Goal: Feedback & Contribution: Contribute content

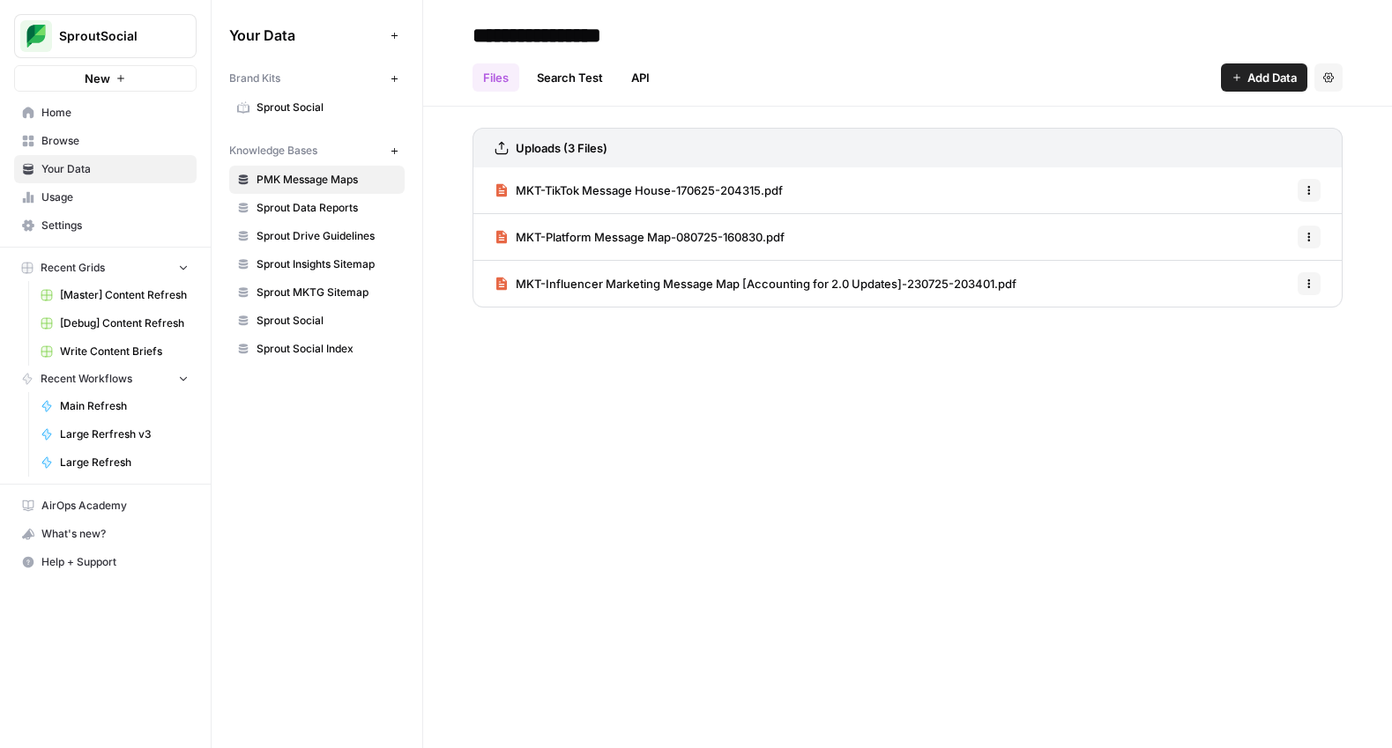
click at [331, 209] on span "Sprout Data Reports" at bounding box center [327, 208] width 140 height 16
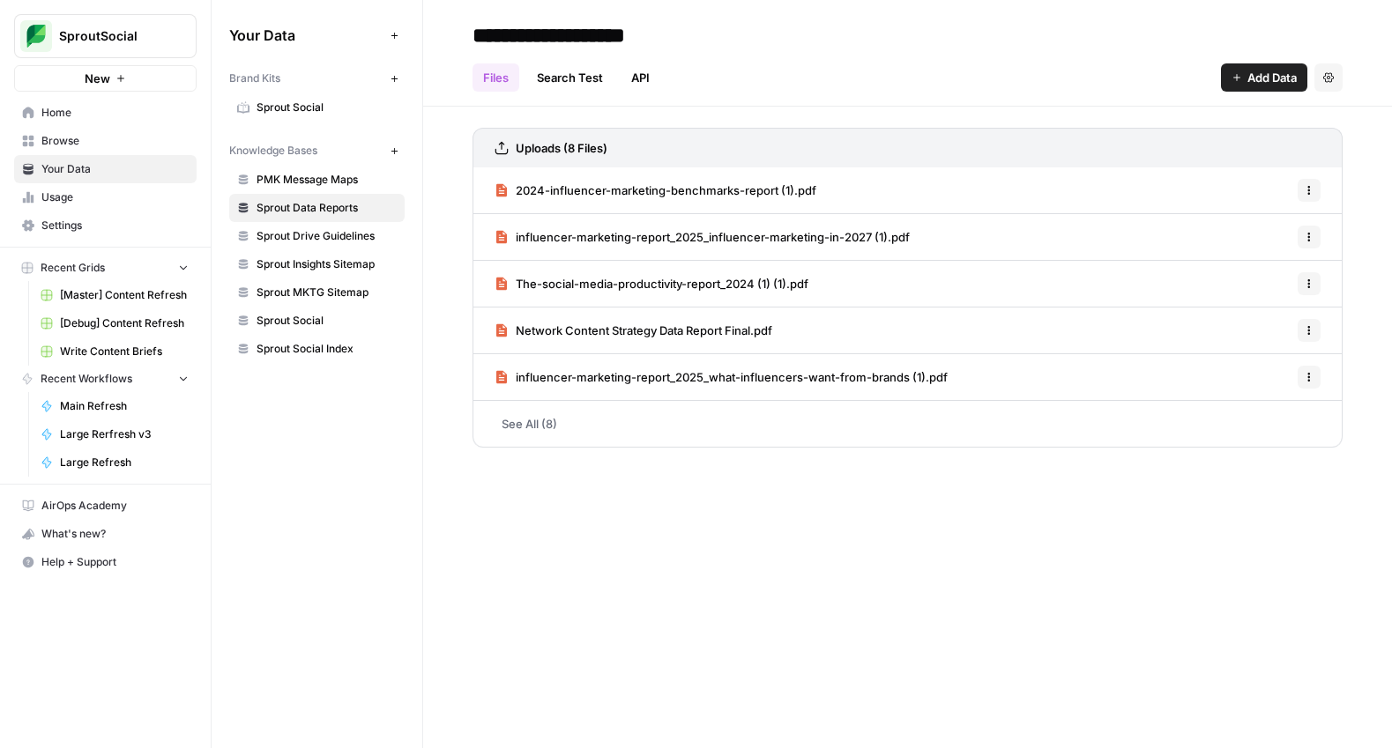
click at [1273, 80] on span "Add Data" at bounding box center [1271, 78] width 49 height 18
click at [127, 296] on span "[Master] Content Refresh" at bounding box center [124, 295] width 129 height 16
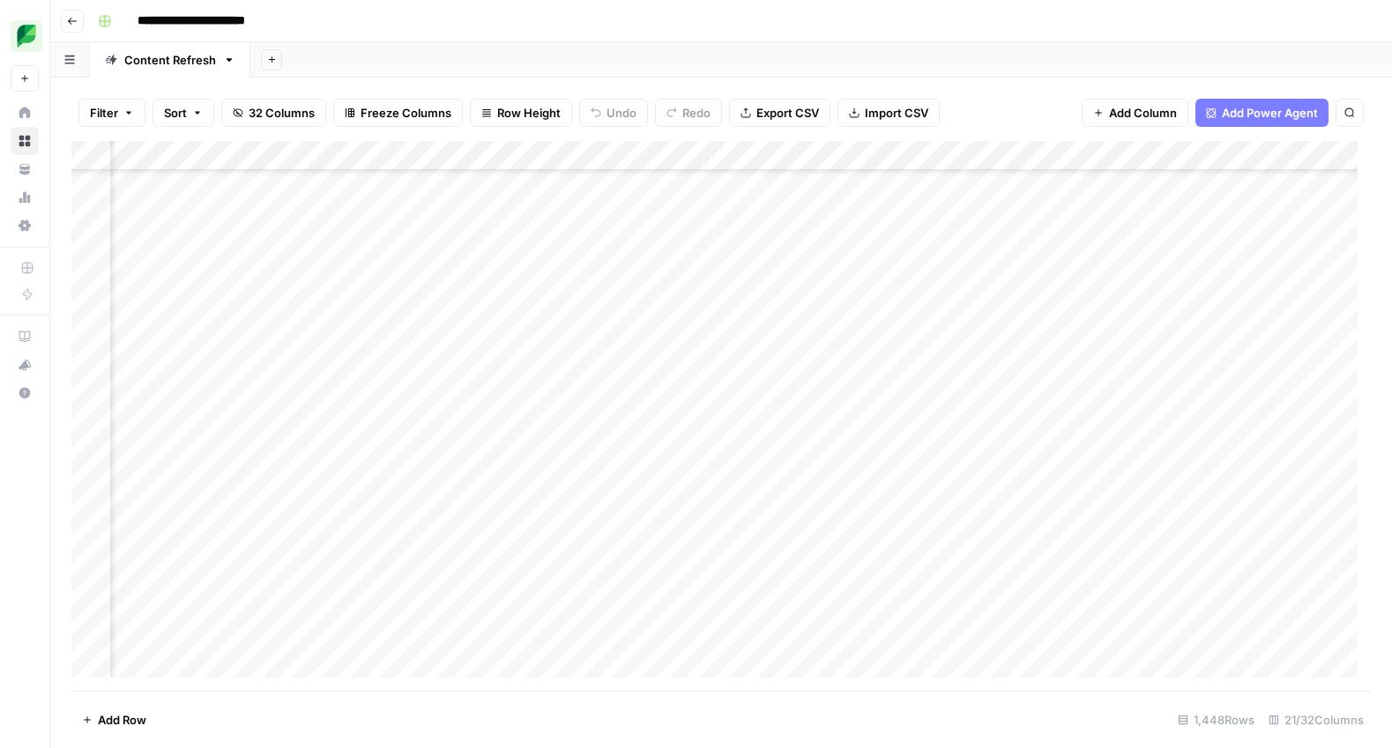
scroll to position [0, 193]
click at [595, 19] on div "**********" at bounding box center [733, 21] width 1284 height 28
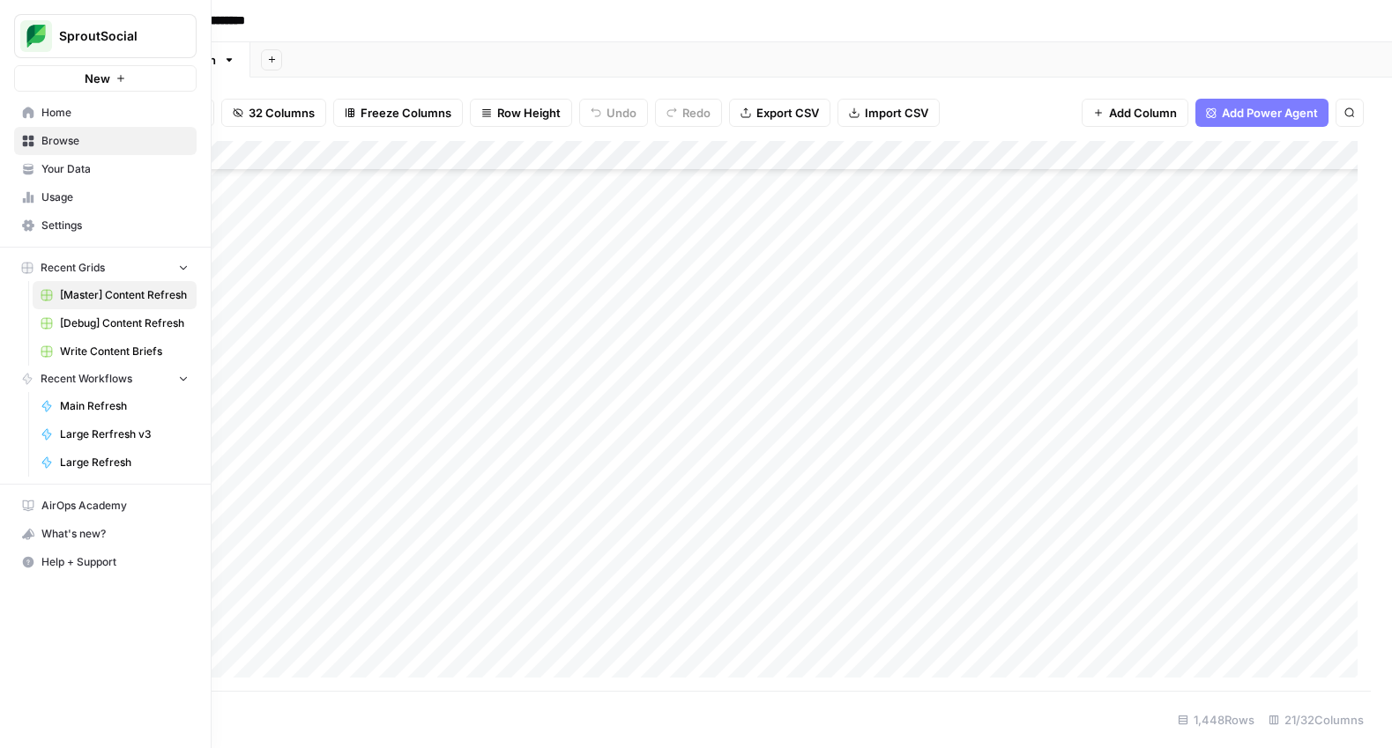
click at [56, 164] on span "Your Data" at bounding box center [114, 169] width 147 height 16
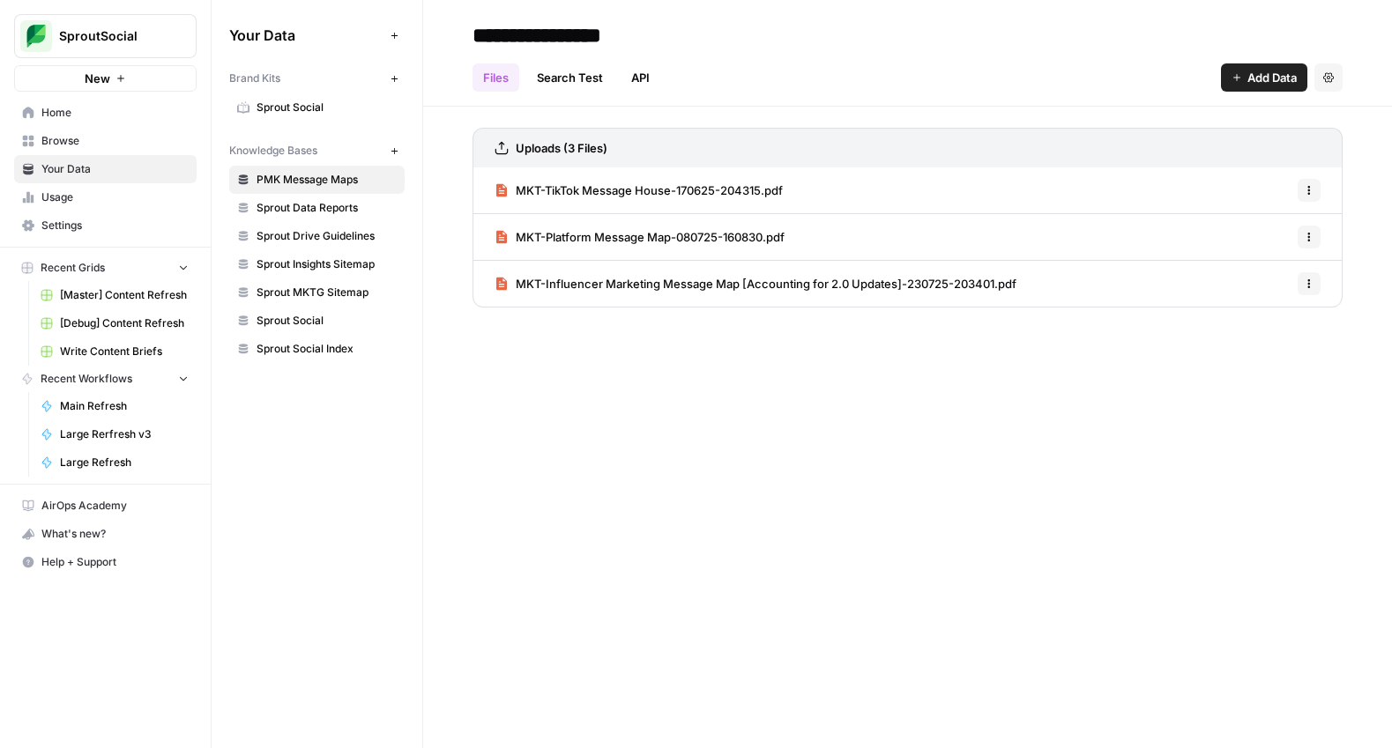
click at [334, 207] on span "Sprout Data Reports" at bounding box center [327, 208] width 140 height 16
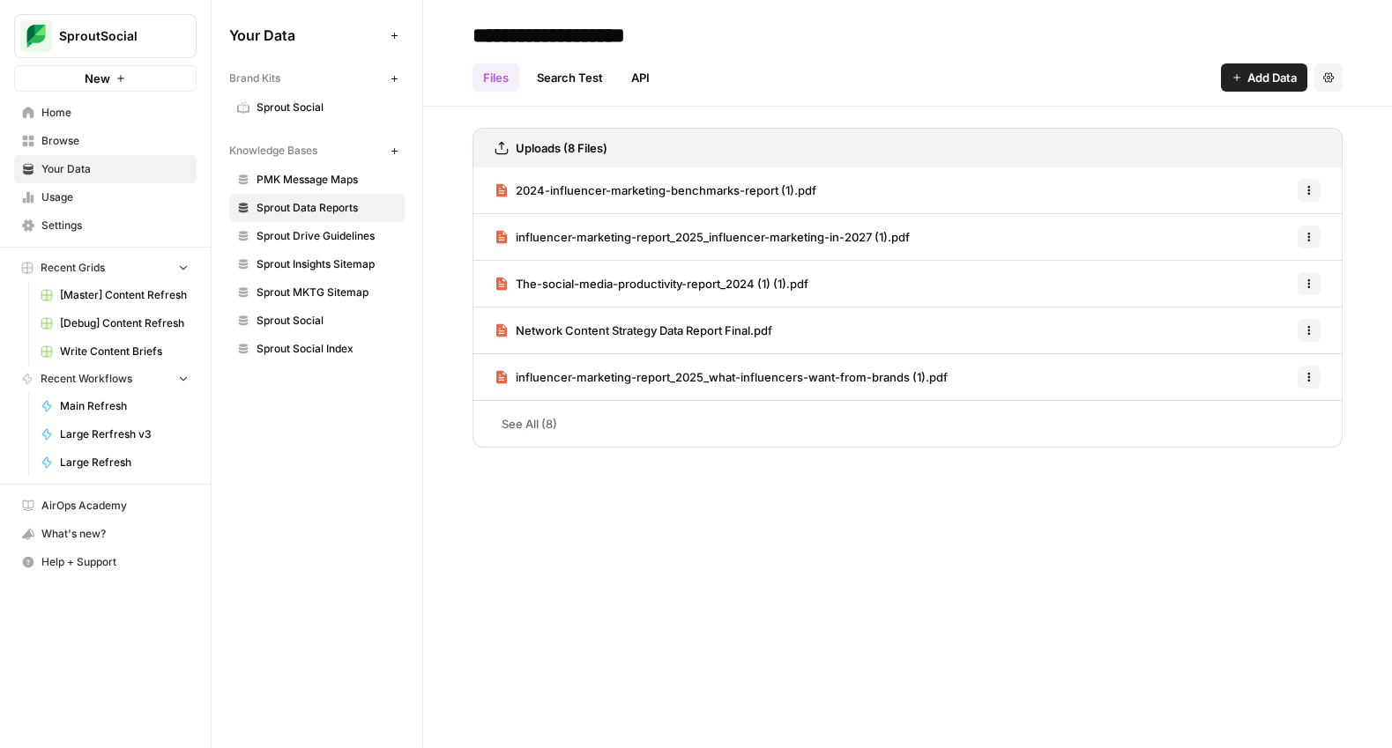
click at [540, 416] on link "See All (8)" at bounding box center [908, 424] width 870 height 46
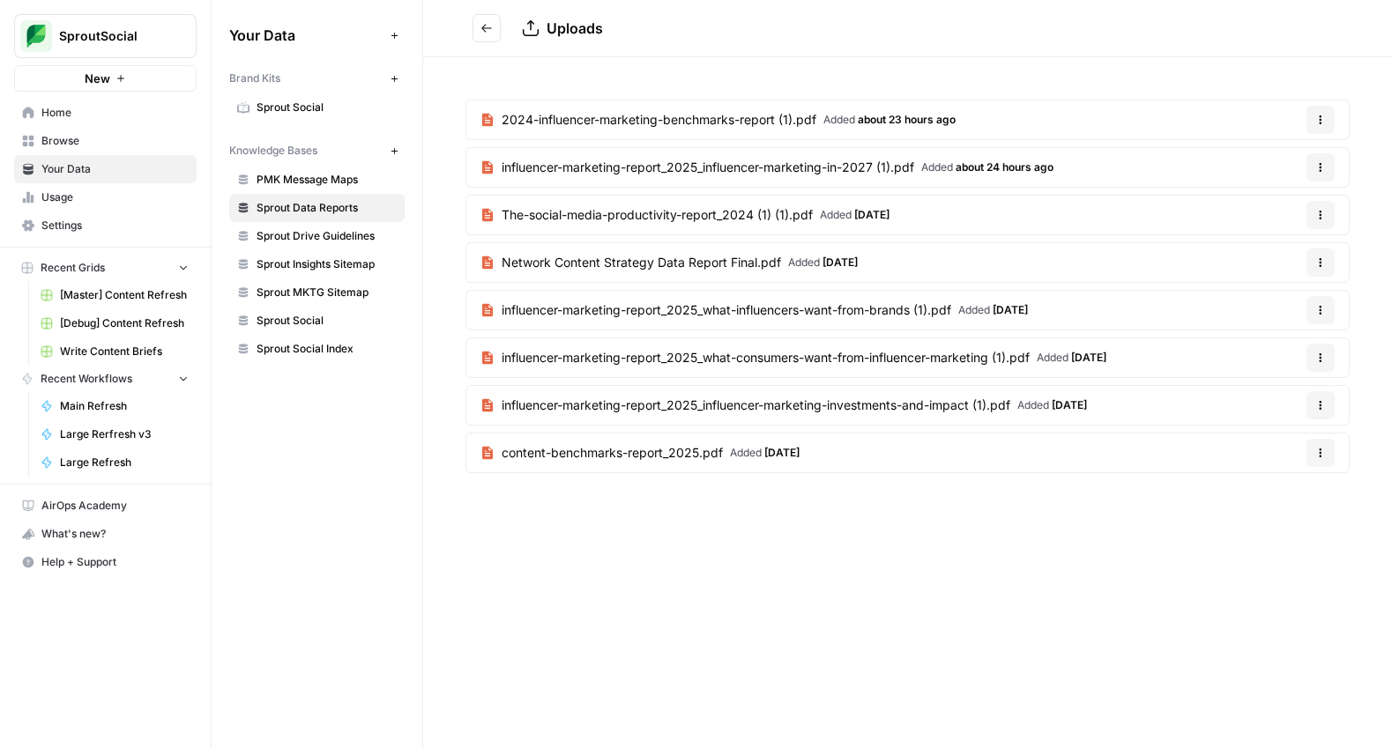
click at [486, 35] on button "Go back" at bounding box center [487, 28] width 28 height 28
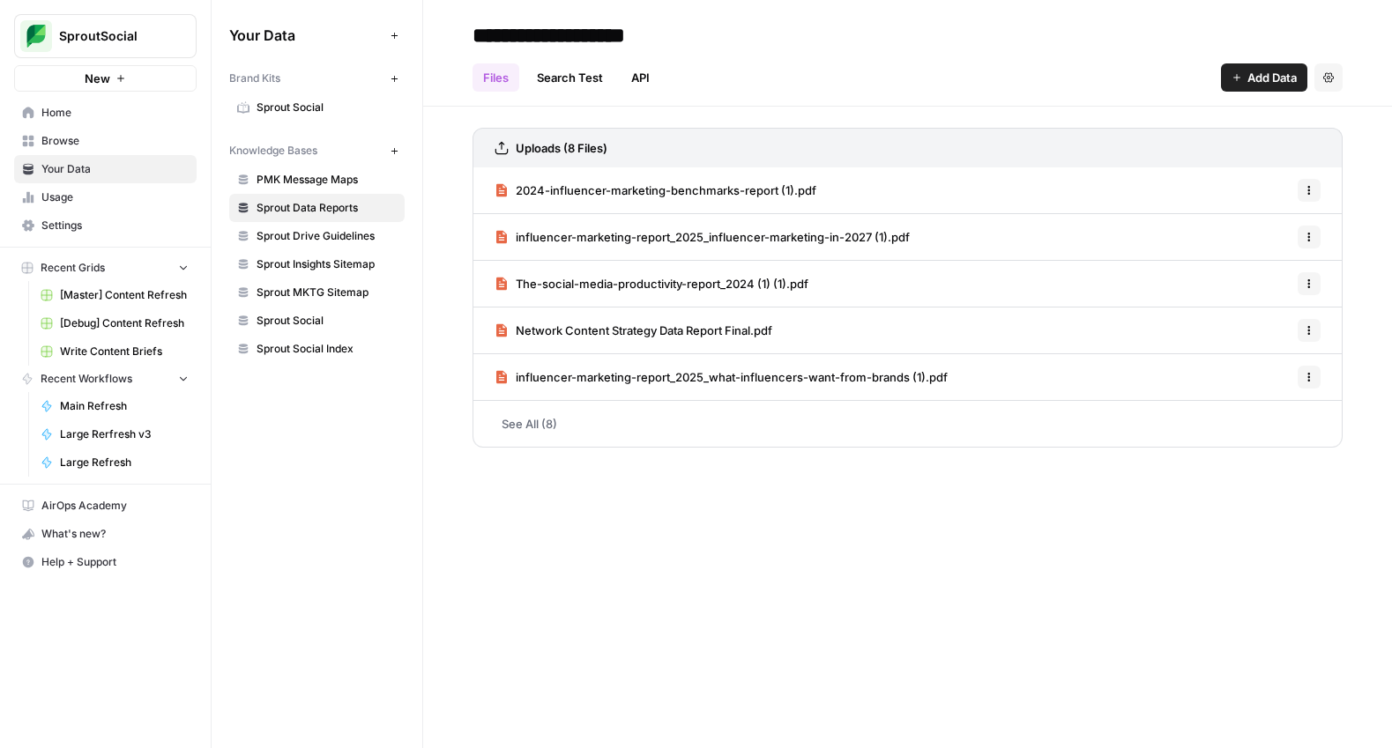
click at [1262, 70] on span "Add Data" at bounding box center [1271, 78] width 49 height 18
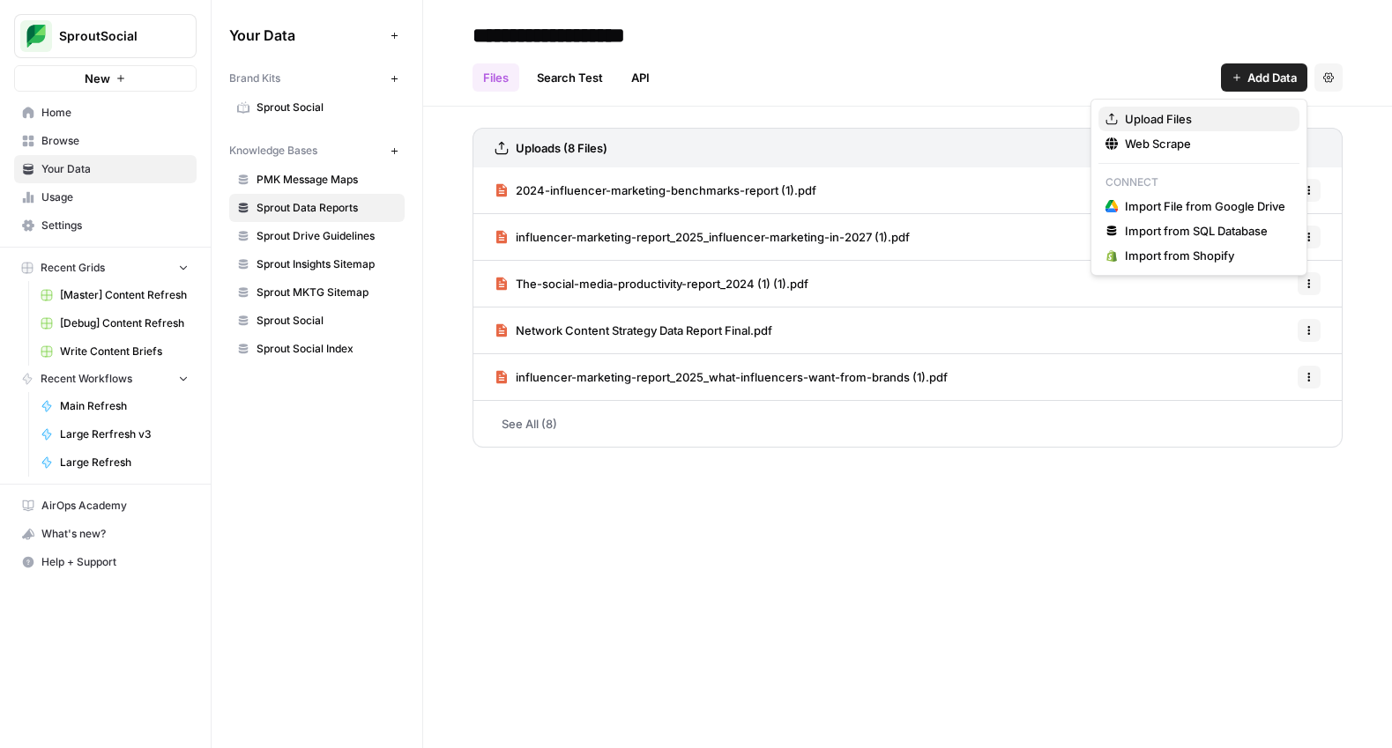
click at [1173, 118] on span "Upload Files" at bounding box center [1205, 119] width 160 height 18
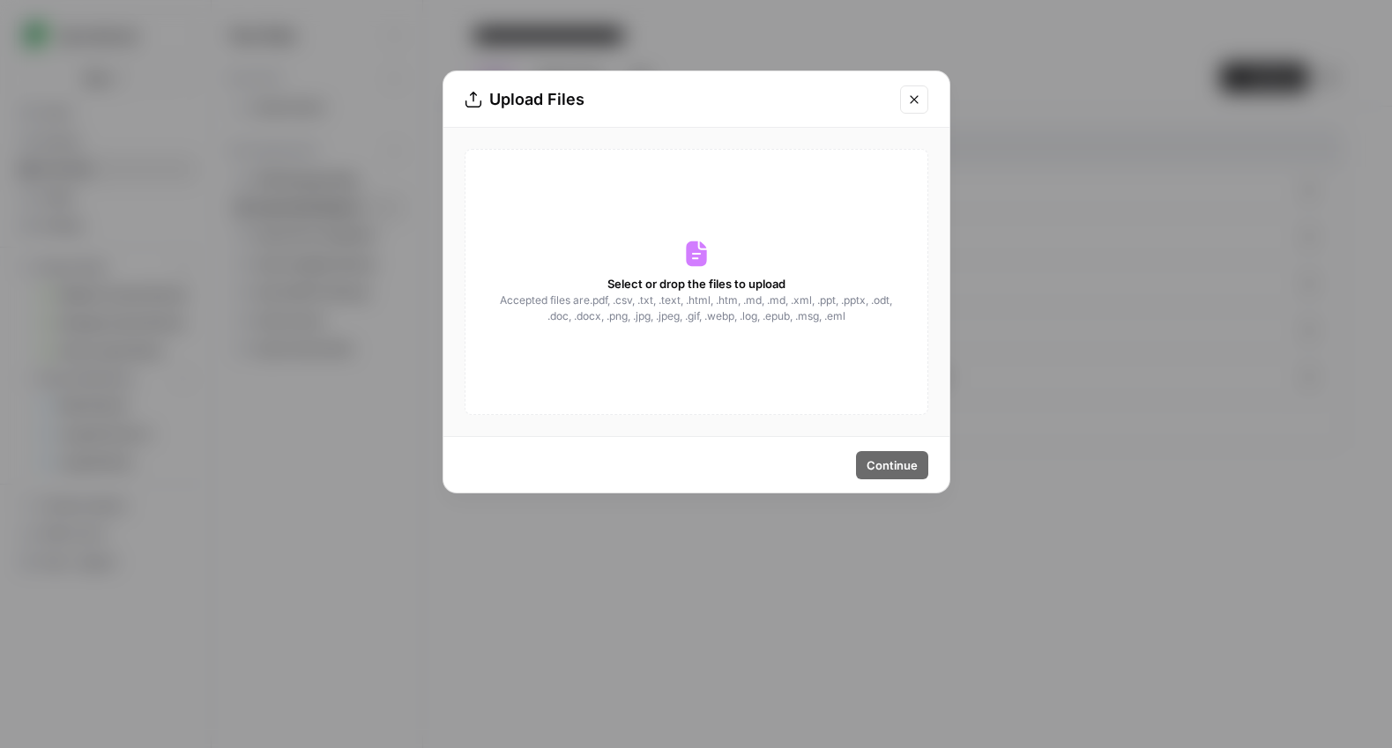
click at [693, 263] on icon at bounding box center [696, 255] width 20 height 26
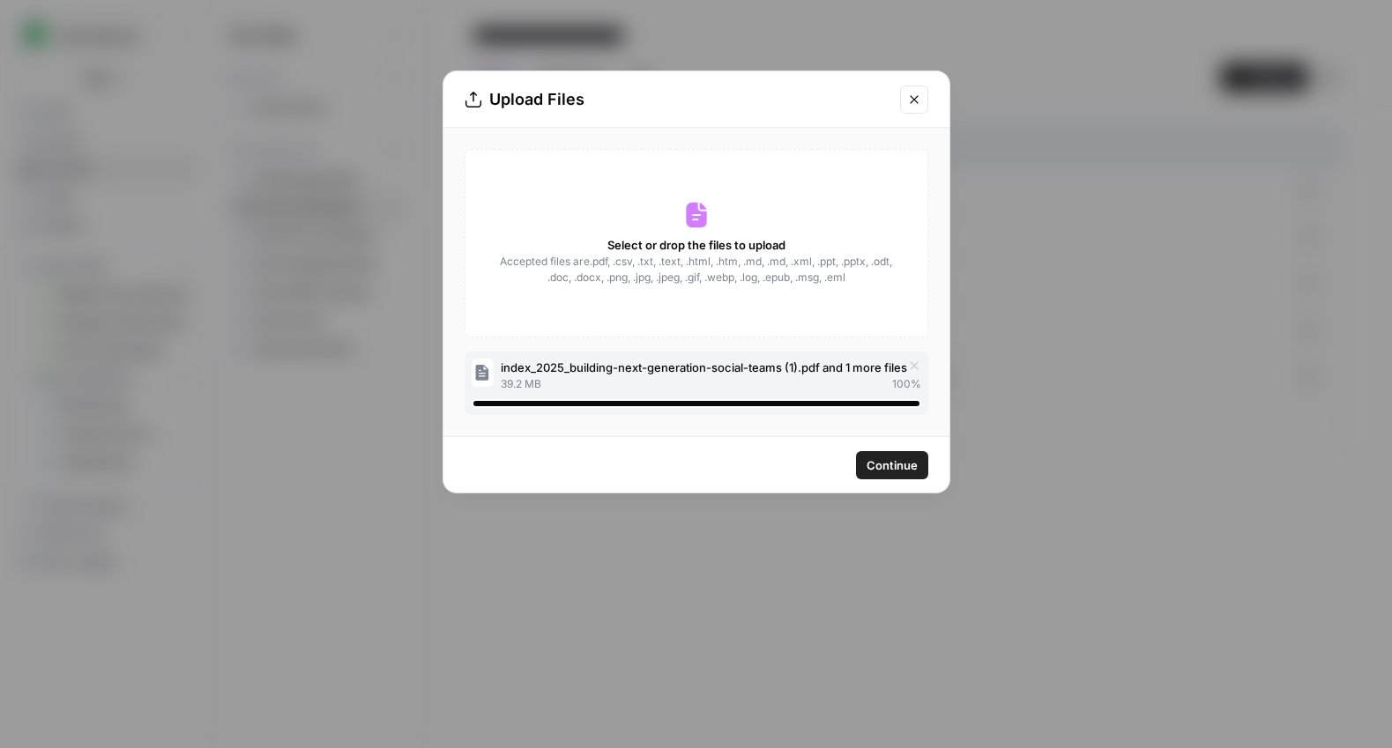
click at [912, 453] on button "Continue" at bounding box center [892, 465] width 72 height 28
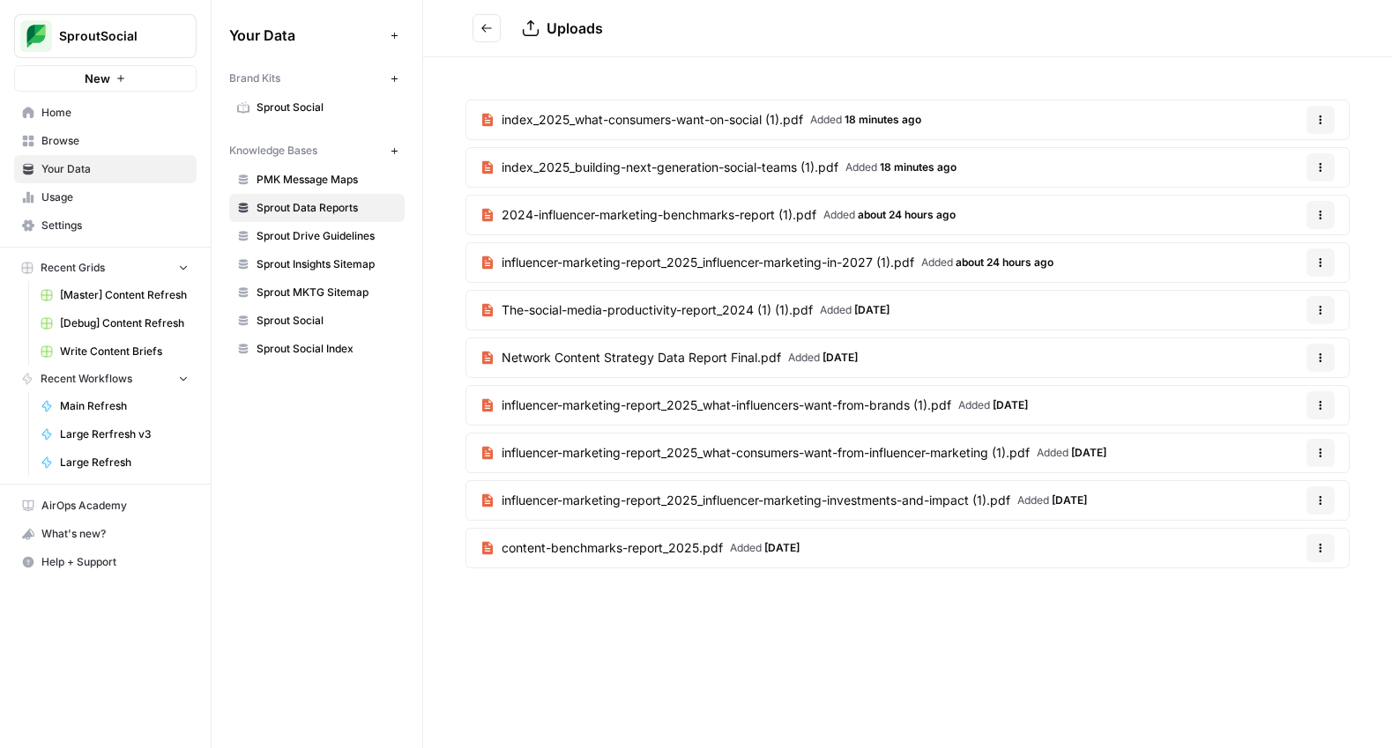
click at [486, 33] on icon "Go back" at bounding box center [486, 28] width 12 height 12
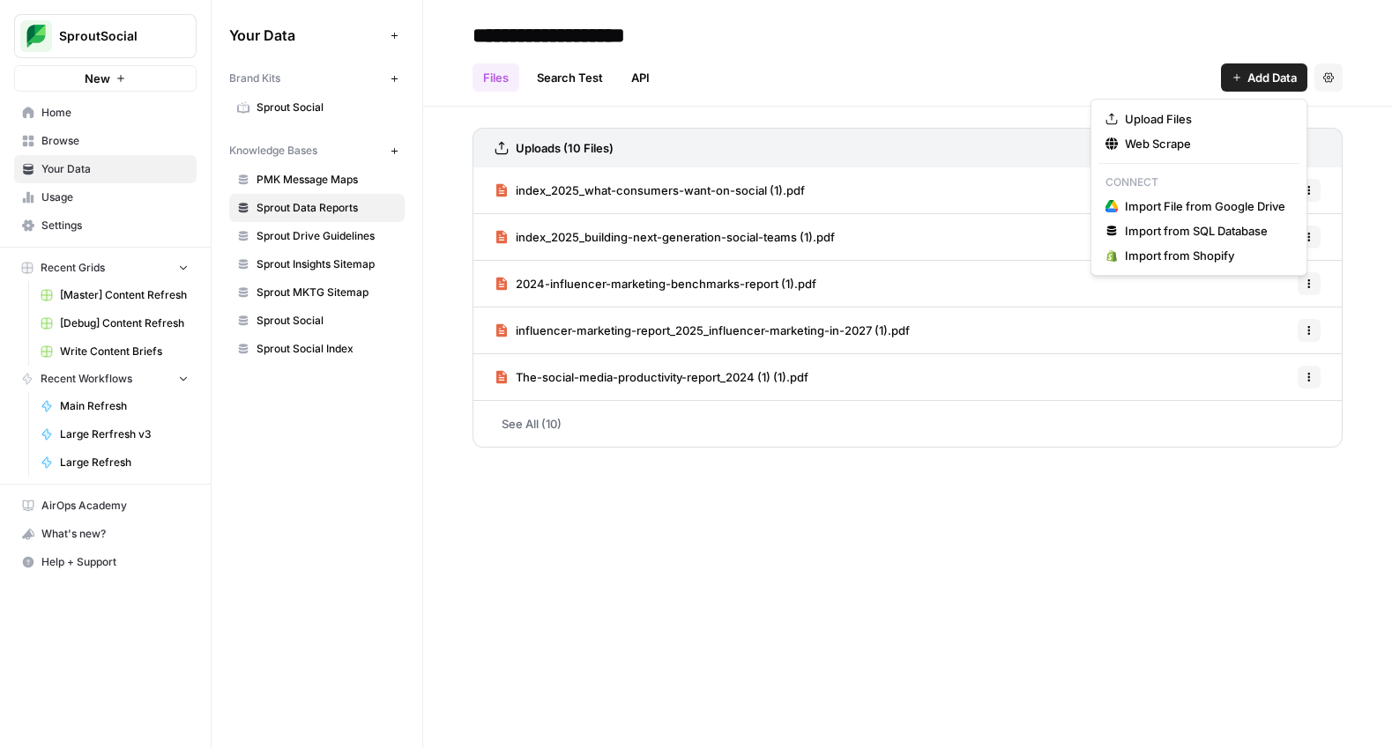
click at [1232, 79] on icon "button" at bounding box center [1237, 77] width 11 height 11
click at [1192, 113] on span "Upload Files" at bounding box center [1205, 119] width 160 height 18
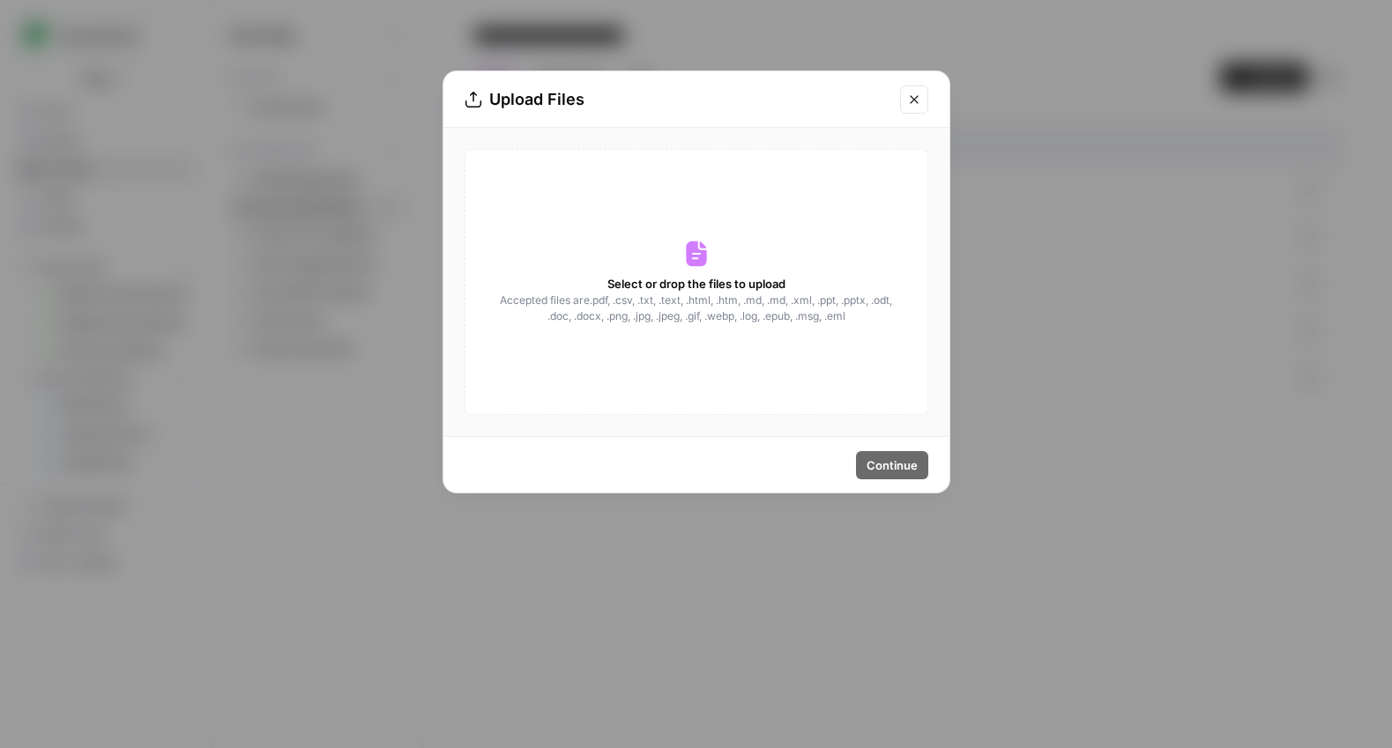
click at [708, 263] on icon at bounding box center [696, 254] width 28 height 28
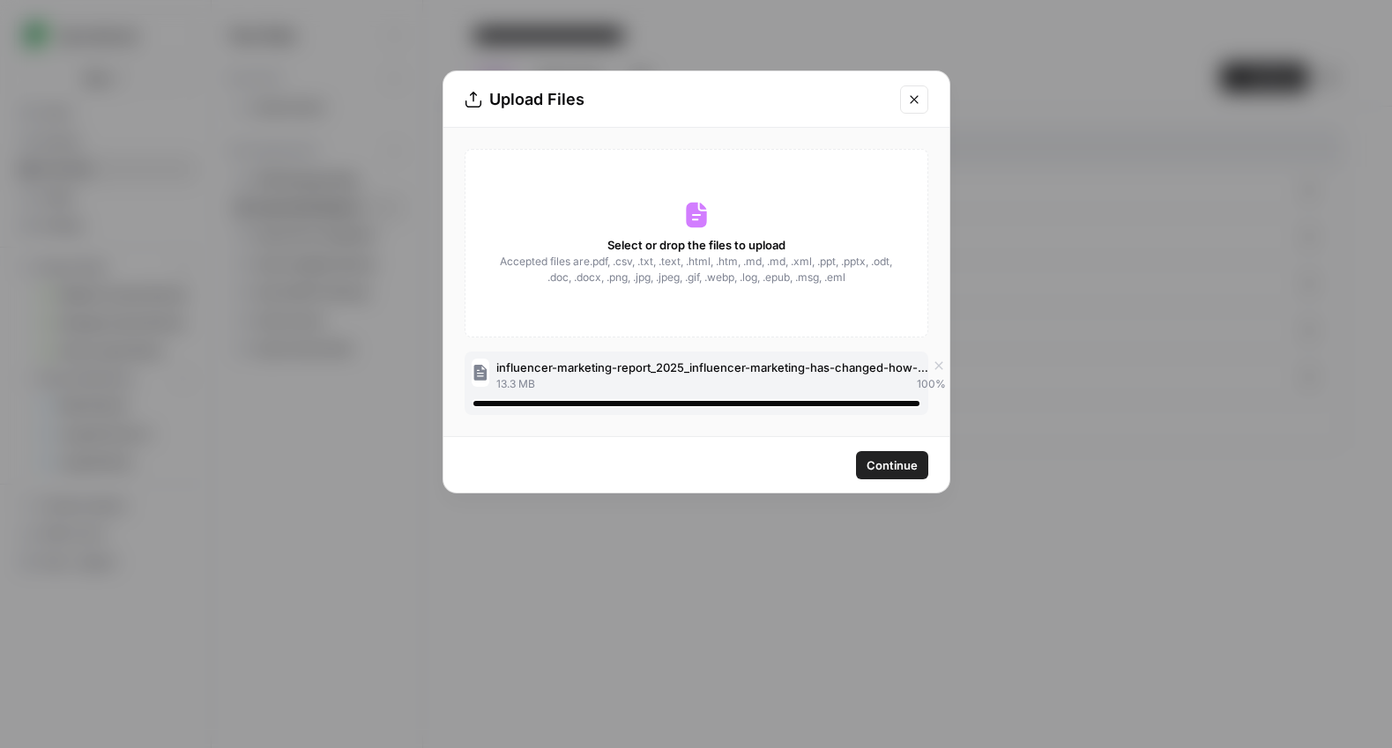
click at [873, 471] on span "Continue" at bounding box center [892, 466] width 51 height 18
